Goal: Task Accomplishment & Management: Use online tool/utility

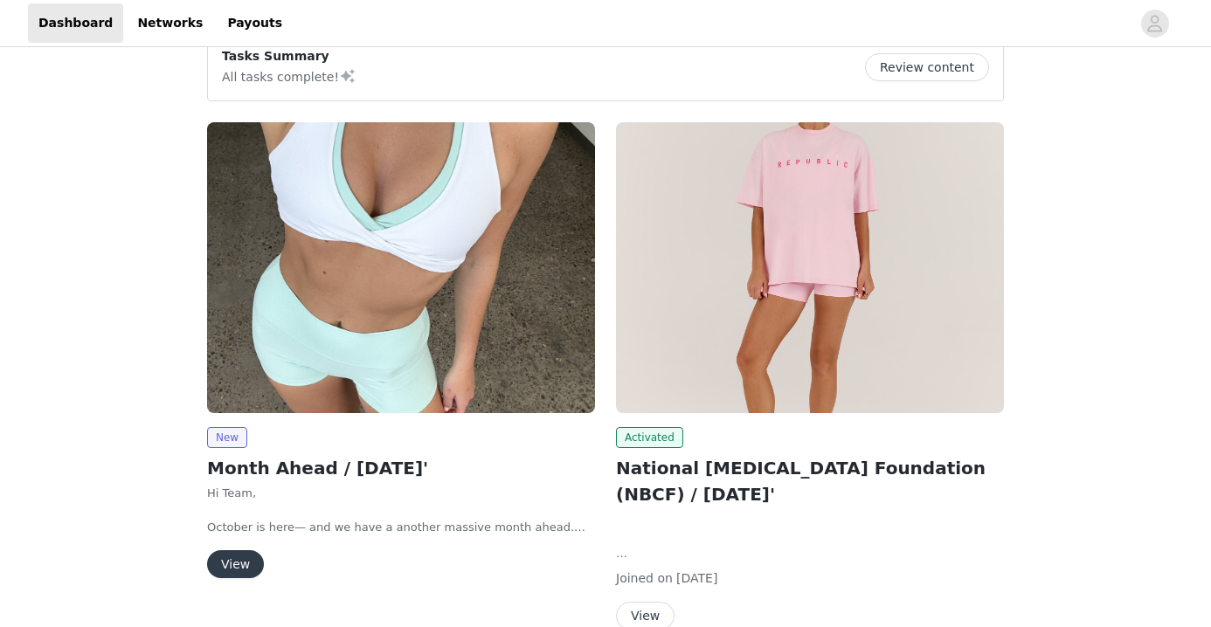
scroll to position [157, 0]
click at [239, 564] on button "View" at bounding box center [235, 564] width 57 height 28
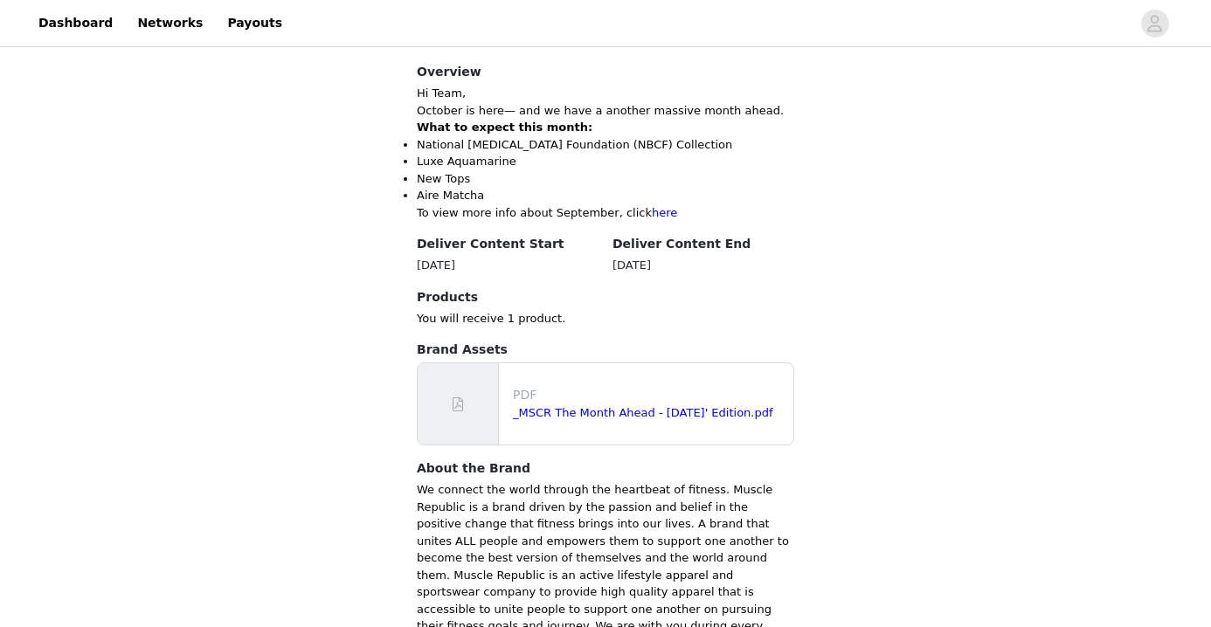
scroll to position [666, 0]
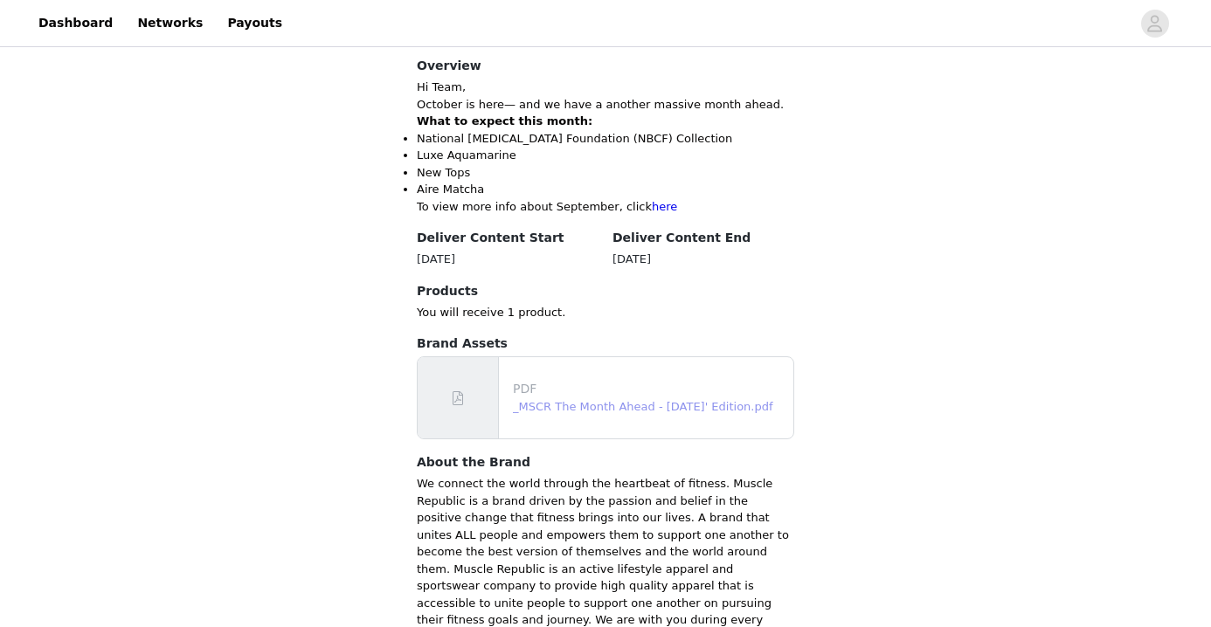
click at [631, 400] on link "_MSCR The Month Ahead - [DATE]' Edition.pdf" at bounding box center [643, 406] width 260 height 13
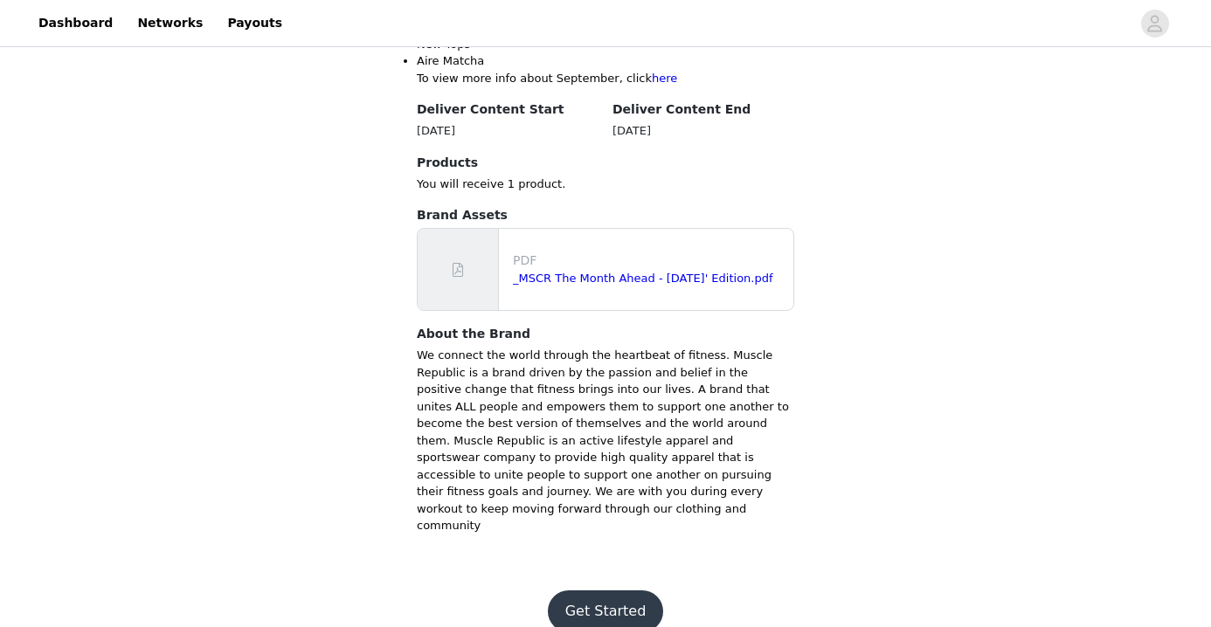
click at [605, 592] on button "Get Started" at bounding box center [606, 612] width 116 height 42
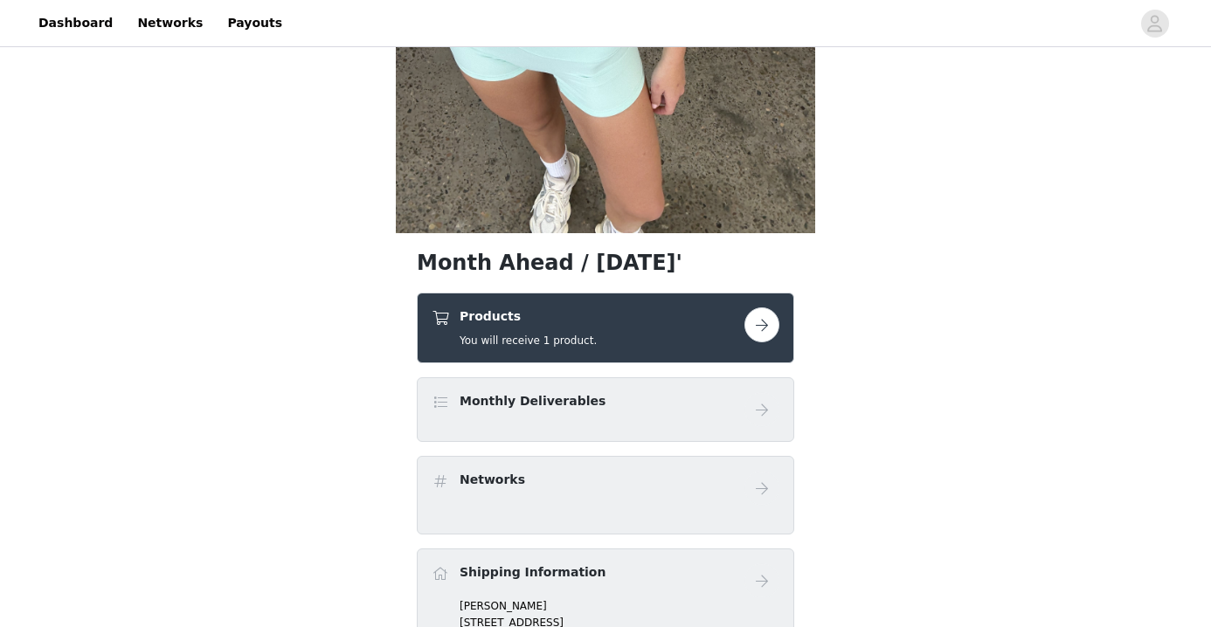
scroll to position [400, 0]
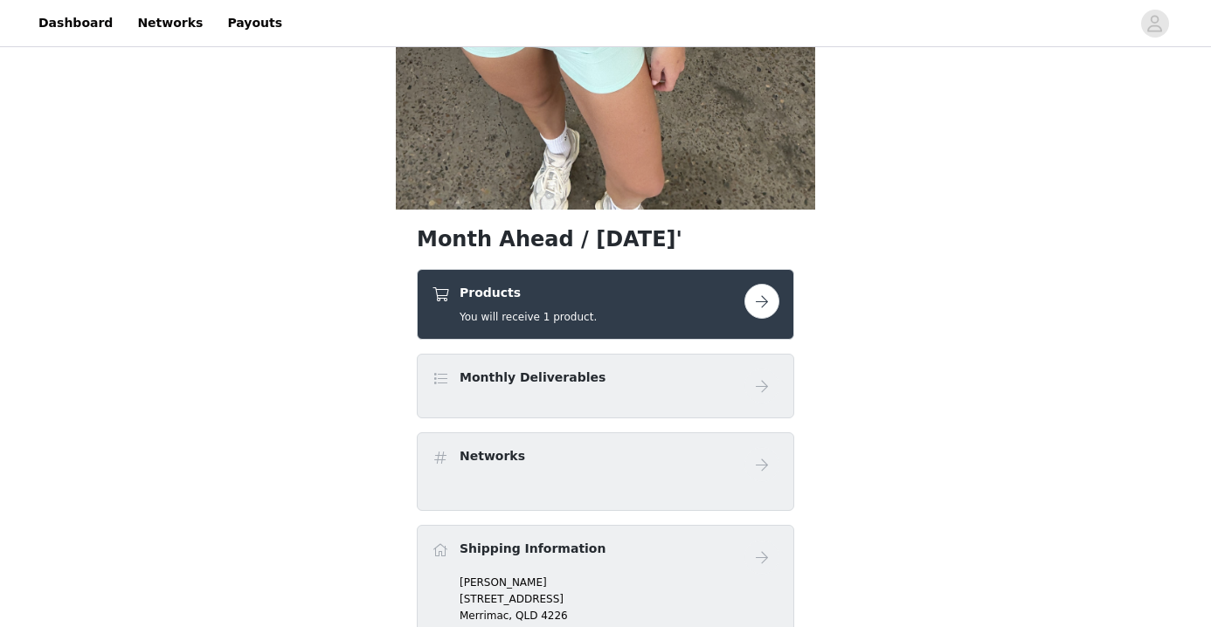
click at [764, 305] on button "button" at bounding box center [761, 301] width 35 height 35
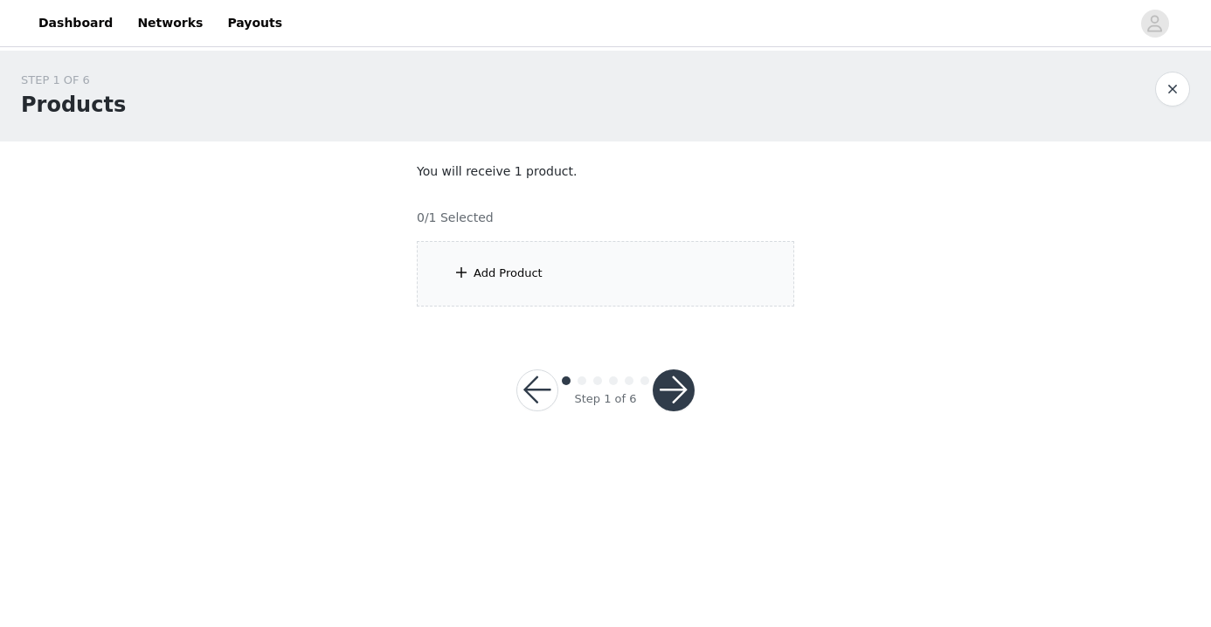
click at [591, 298] on div "Add Product" at bounding box center [605, 274] width 377 height 66
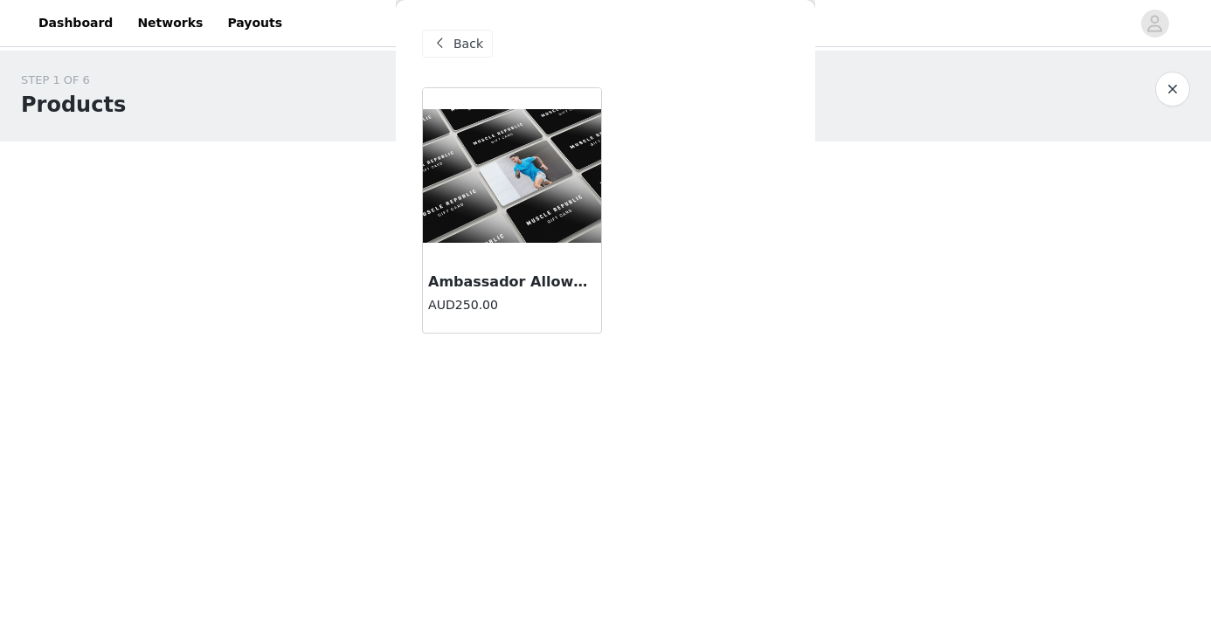
click at [549, 279] on h3 "Ambassador Allowance" at bounding box center [512, 282] width 168 height 21
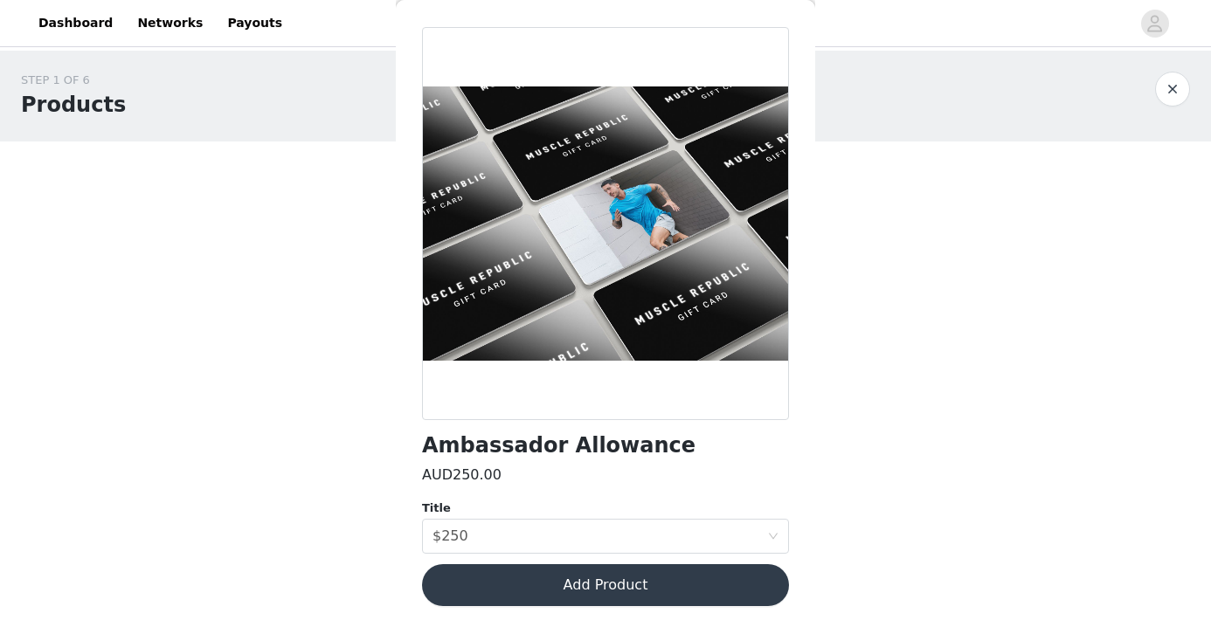
scroll to position [59, 0]
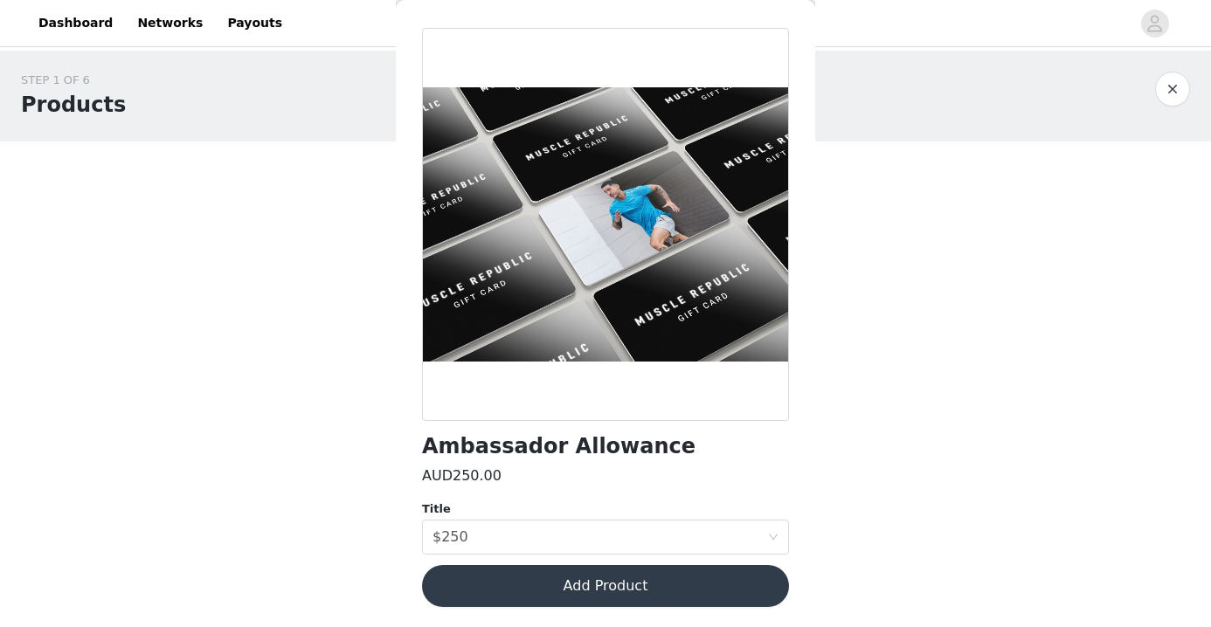
click at [624, 594] on button "Add Product" at bounding box center [605, 586] width 367 height 42
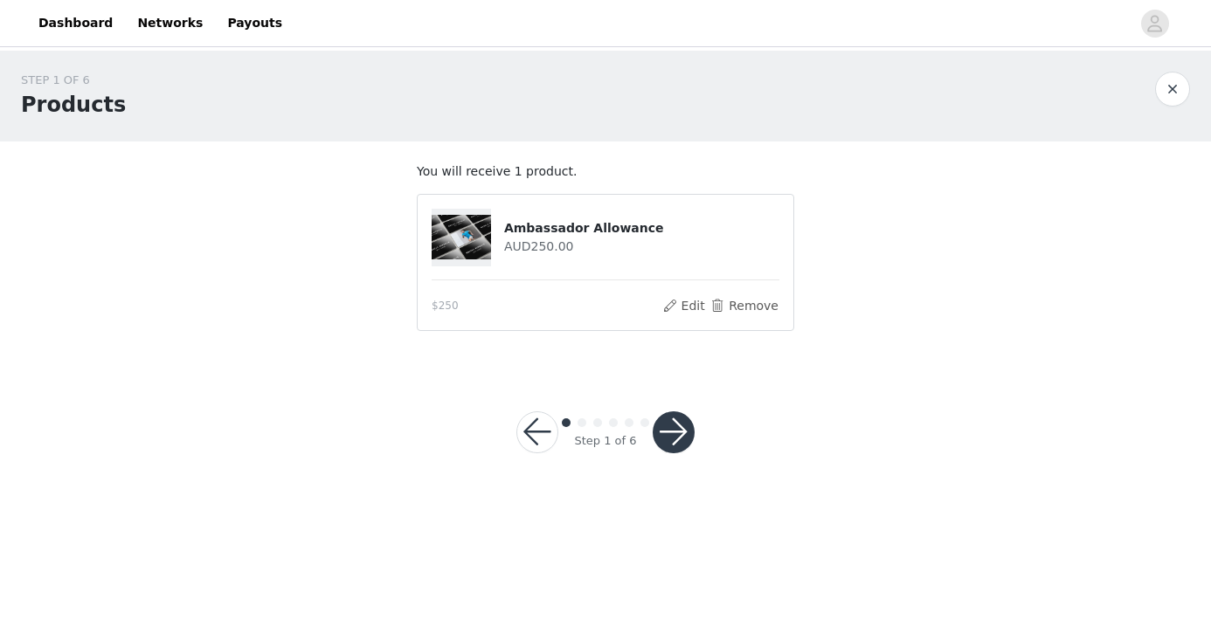
click at [679, 432] on button "button" at bounding box center [674, 432] width 42 height 42
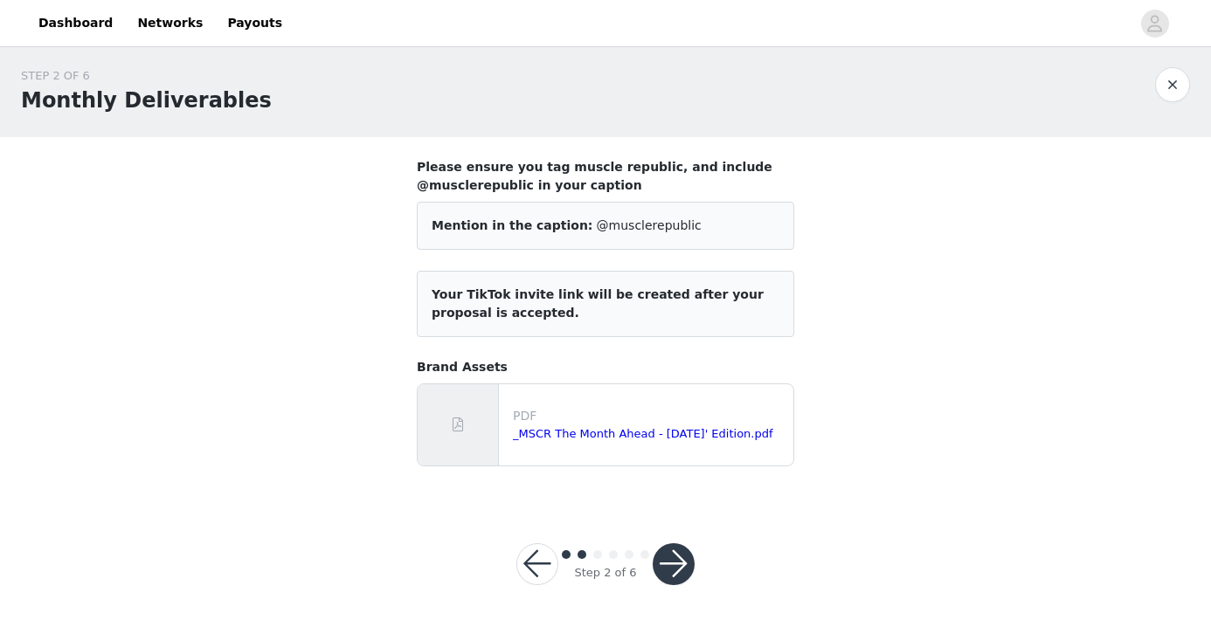
scroll to position [3, 0]
click at [671, 565] on button "button" at bounding box center [674, 565] width 42 height 42
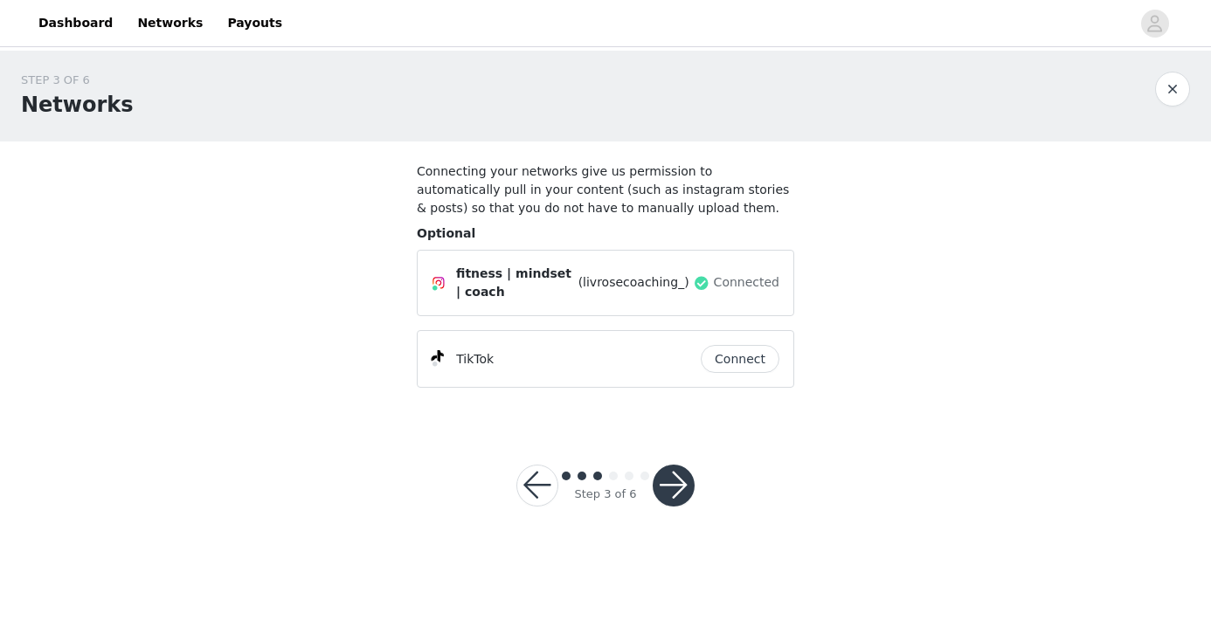
click at [676, 481] on button "button" at bounding box center [674, 486] width 42 height 42
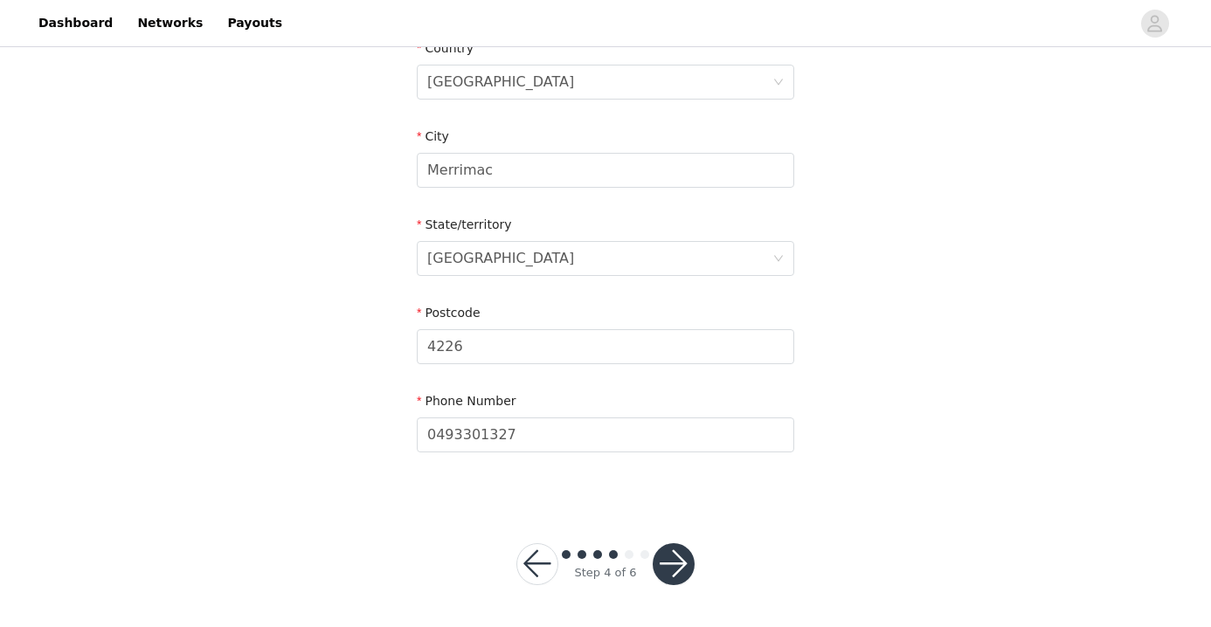
scroll to position [564, 0]
click at [676, 578] on button "button" at bounding box center [674, 565] width 42 height 42
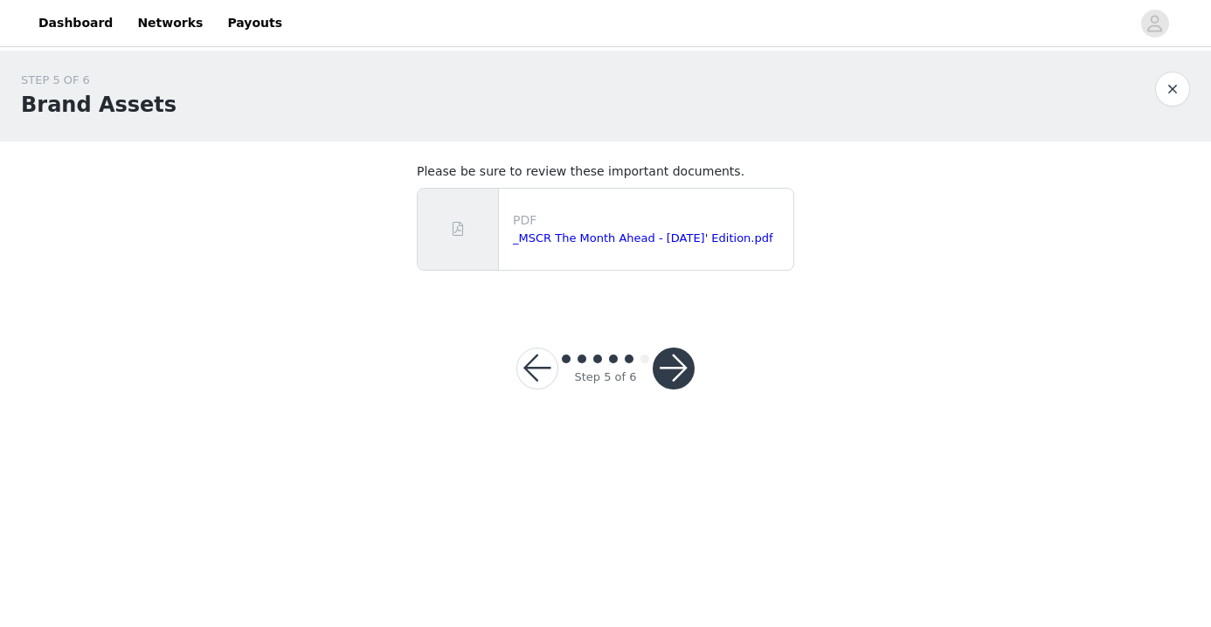
click at [674, 368] on button "button" at bounding box center [674, 369] width 42 height 42
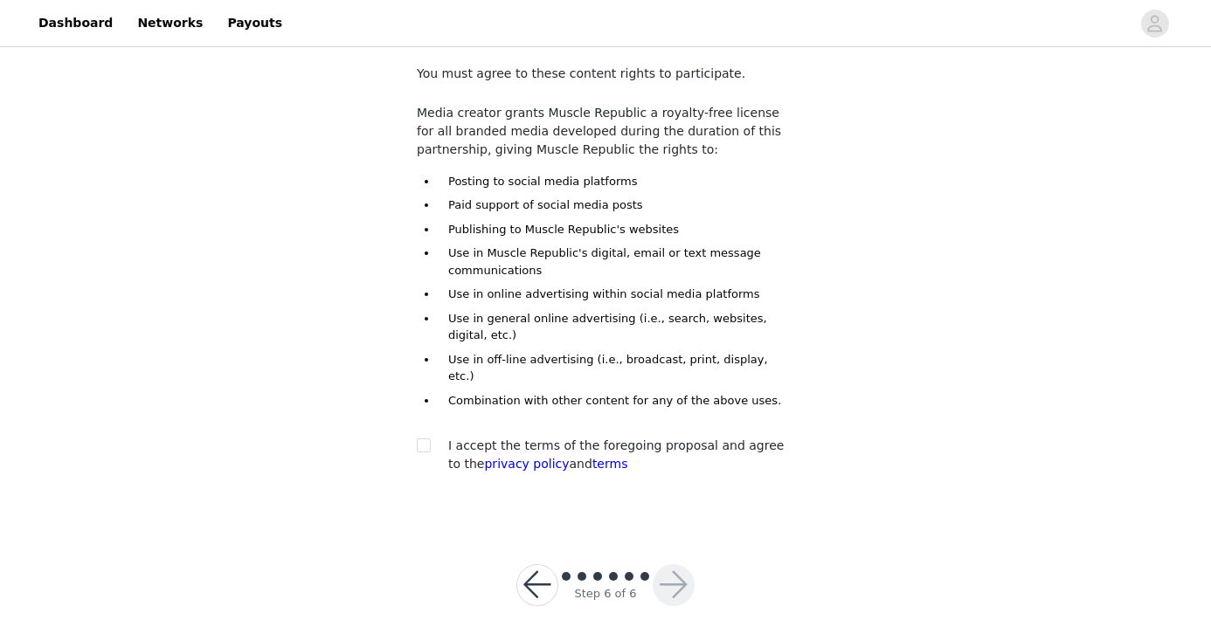
scroll to position [97, 0]
click at [419, 439] on input "checkbox" at bounding box center [423, 445] width 12 height 12
checkbox input "true"
click at [676, 565] on button "button" at bounding box center [674, 586] width 42 height 42
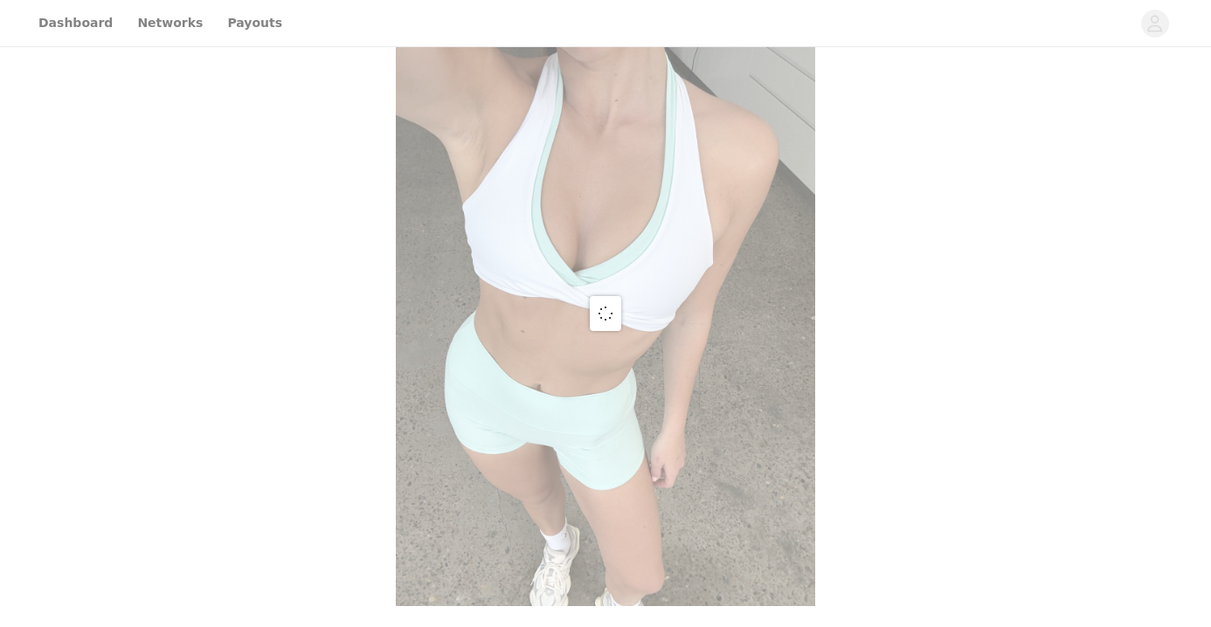
scroll to position [3, 0]
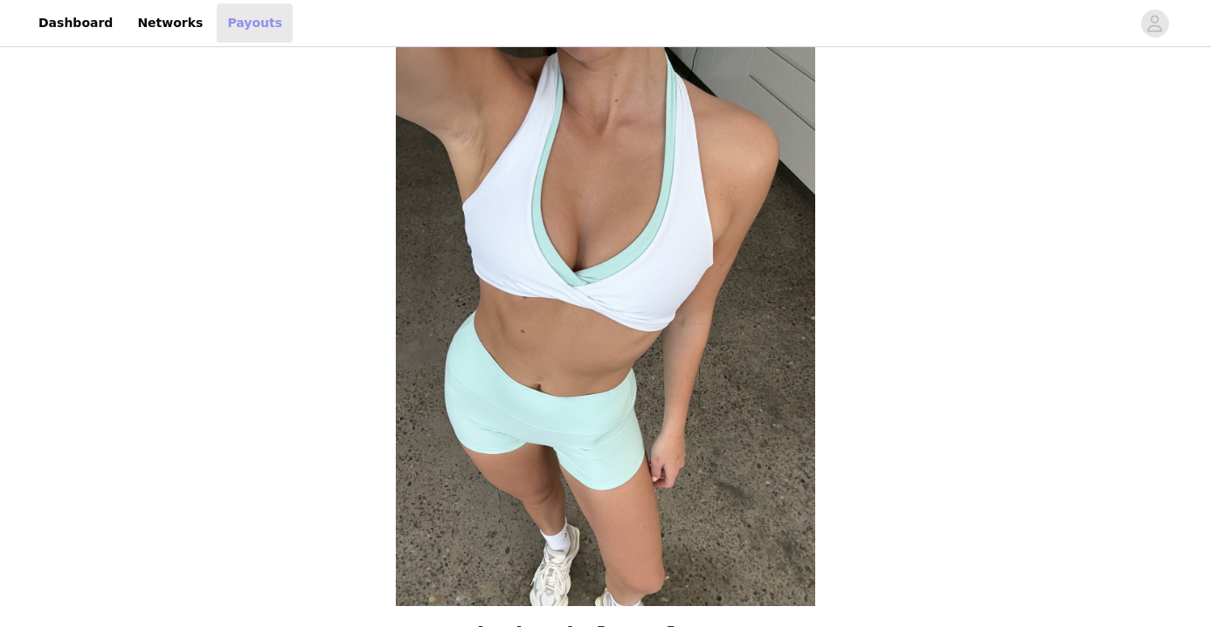
click at [230, 36] on link "Payouts" at bounding box center [255, 22] width 76 height 39
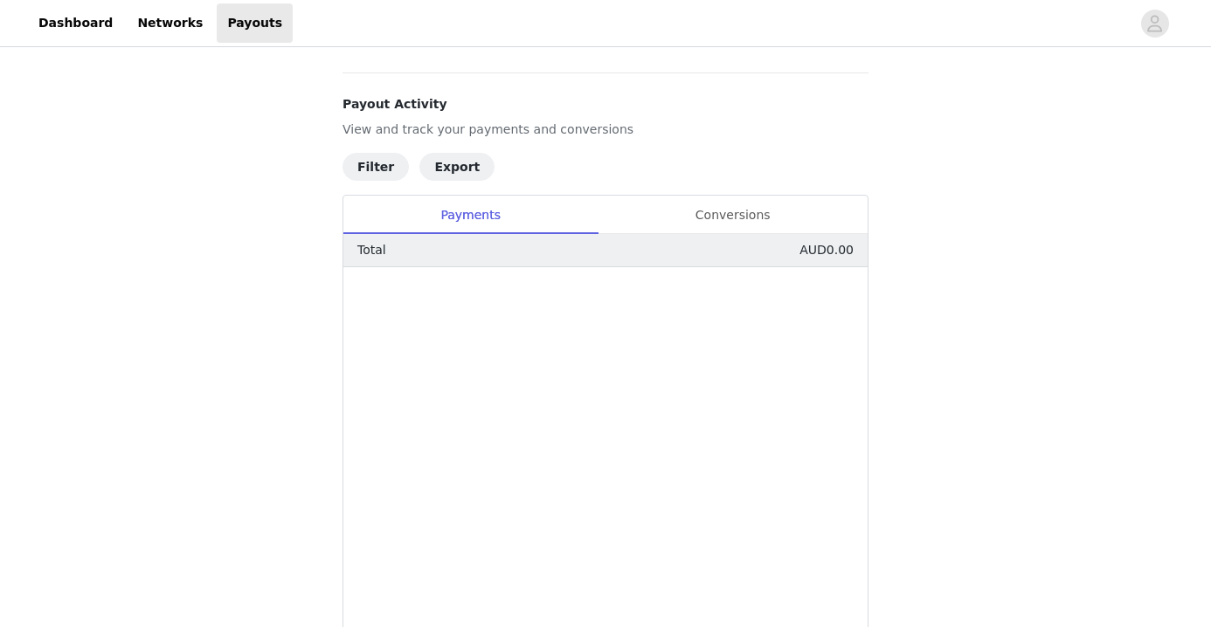
scroll to position [252, 0]
click at [735, 196] on div "Conversions" at bounding box center [733, 212] width 270 height 39
